Goal: Information Seeking & Learning: Learn about a topic

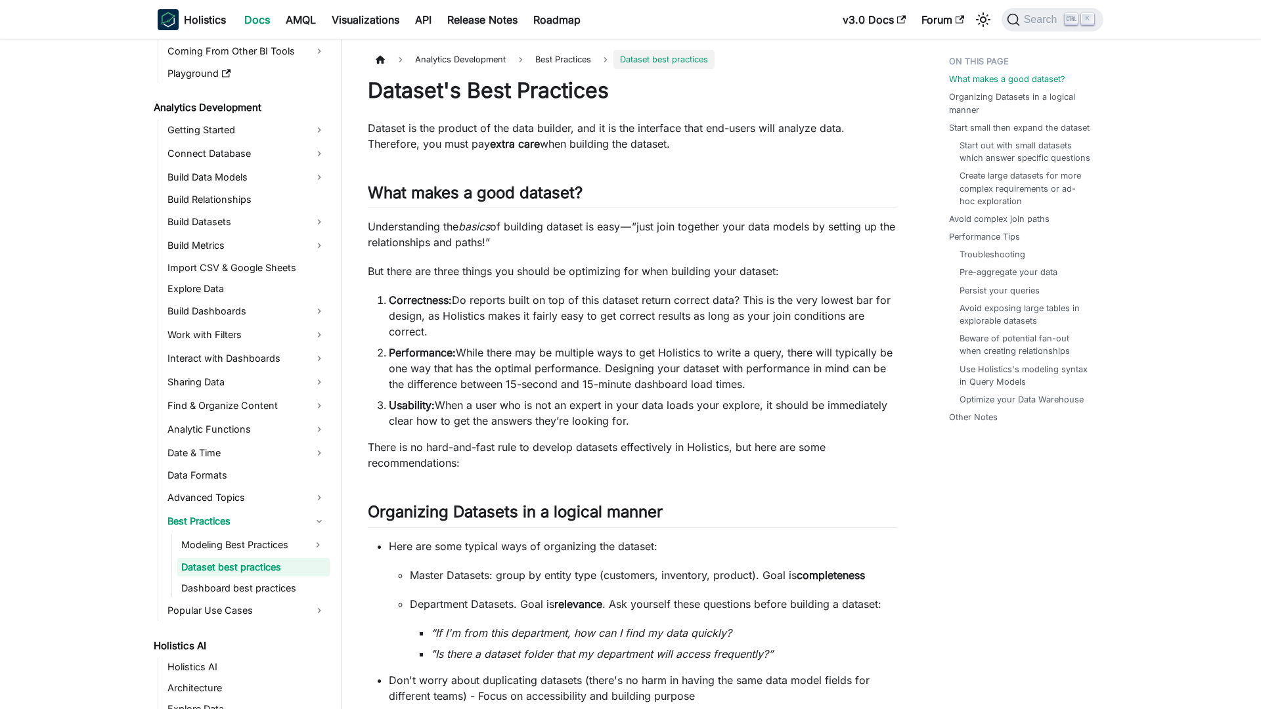
scroll to position [147, 0]
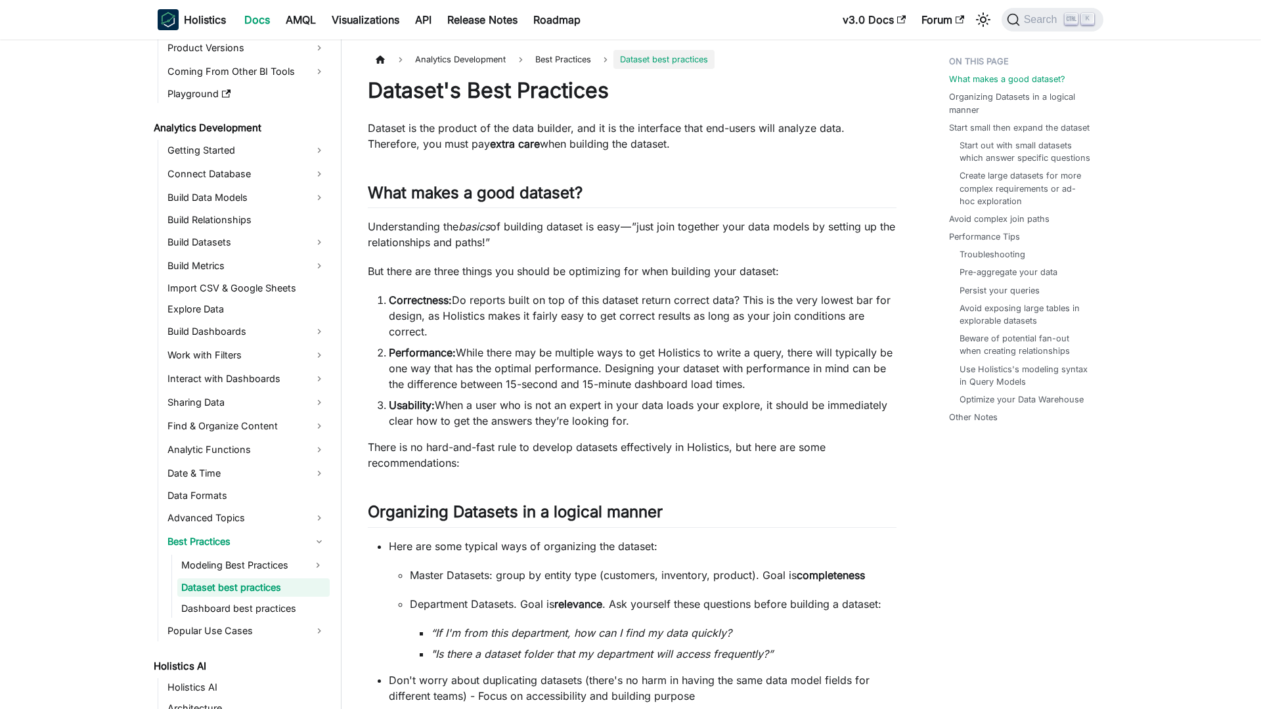
scroll to position [147, 0]
